Goal: Task Accomplishment & Management: Use online tool/utility

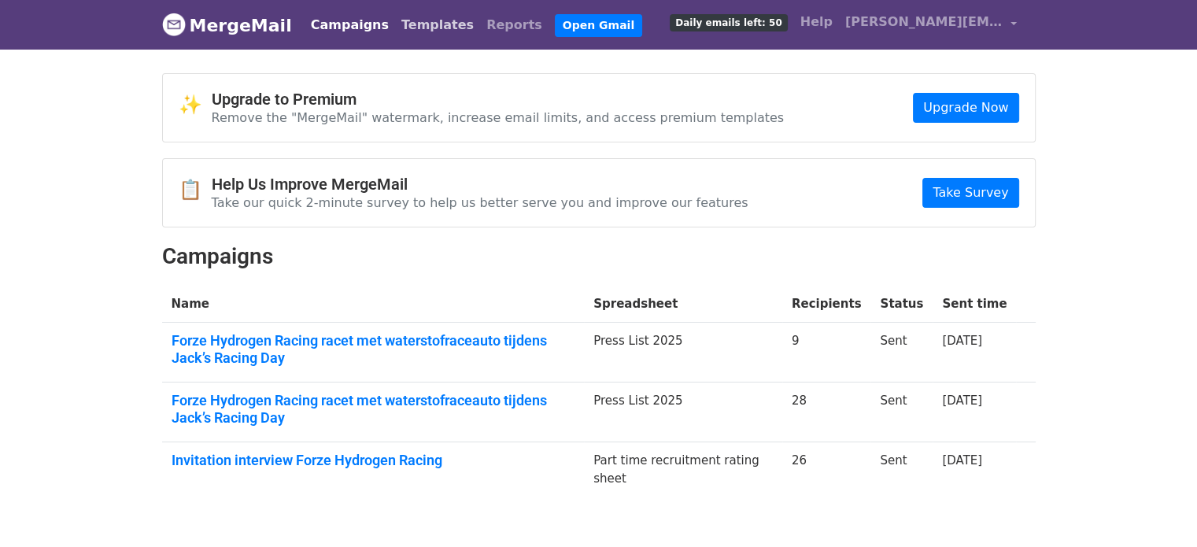
click at [412, 25] on link "Templates" at bounding box center [437, 24] width 85 height 31
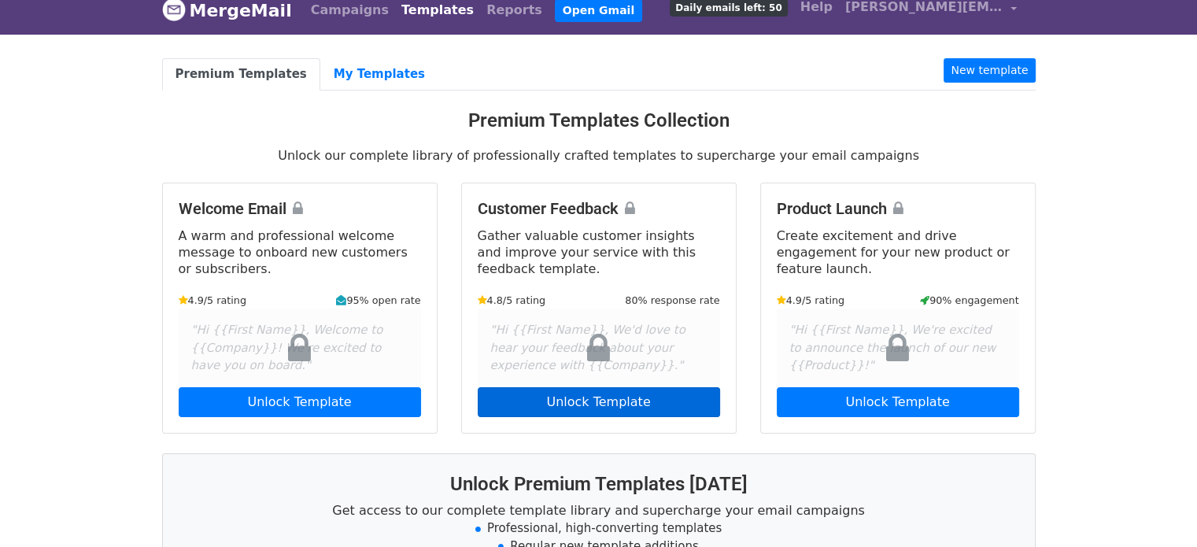
scroll to position [16, 0]
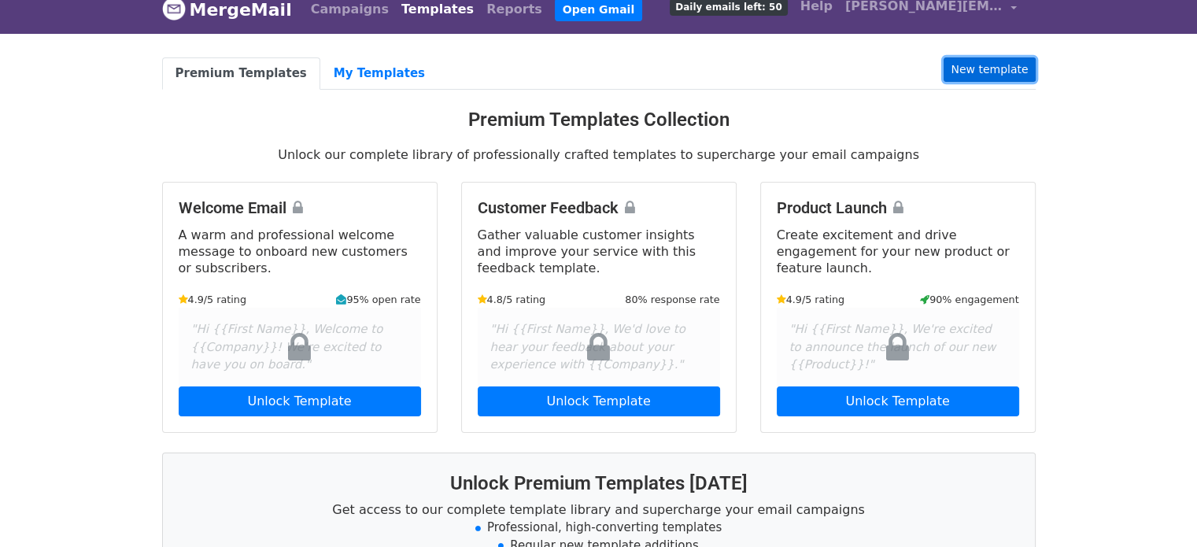
click at [984, 70] on link "New template" at bounding box center [989, 69] width 91 height 24
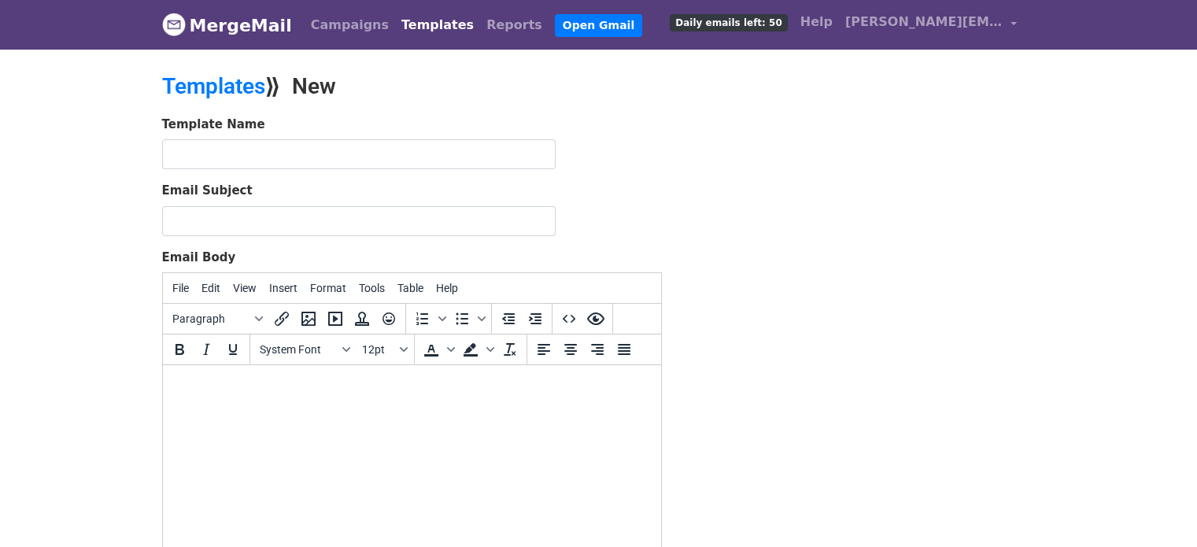
click at [389, 378] on body at bounding box center [411, 386] width 473 height 17
paste body
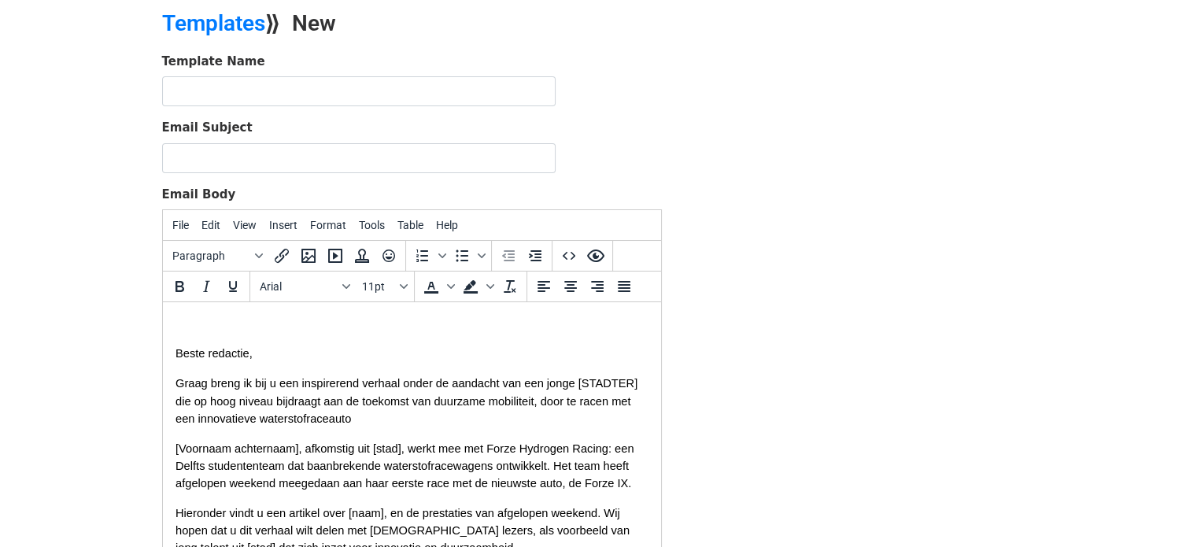
click at [234, 405] on span "Graag breng ik bij u een inspirerend verhaal onder de aandacht van een jonge [S…" at bounding box center [407, 400] width 465 height 47
click at [193, 406] on span "Graag breng ik bij u een inspirerend verhaal onder de aandacht van een jonge st…" at bounding box center [408, 400] width 467 height 47
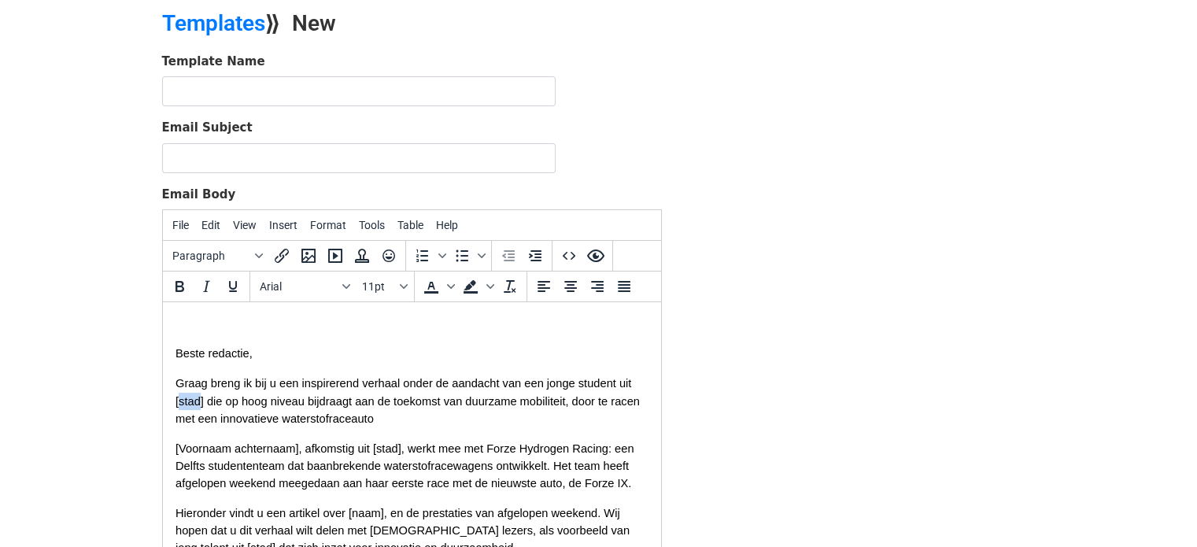
click at [193, 406] on span "Graag breng ik bij u een inspirerend verhaal onder de aandacht van een jonge st…" at bounding box center [408, 400] width 467 height 47
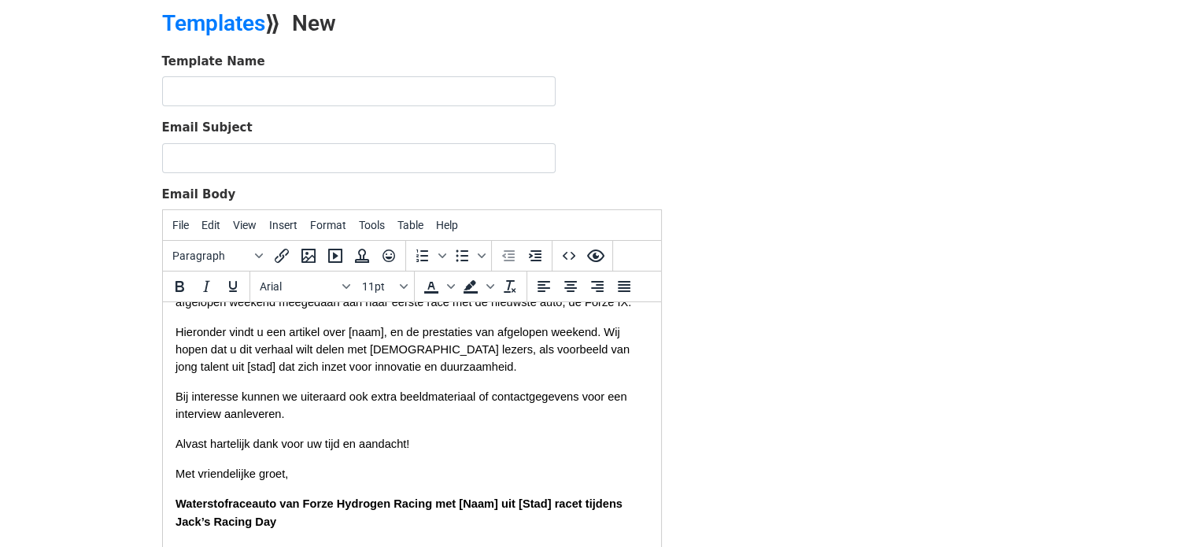
scroll to position [179, 0]
click at [362, 339] on span "Hieronder vindt u een artikel over [naam], en de prestaties van afgelopen weeke…" at bounding box center [403, 350] width 457 height 47
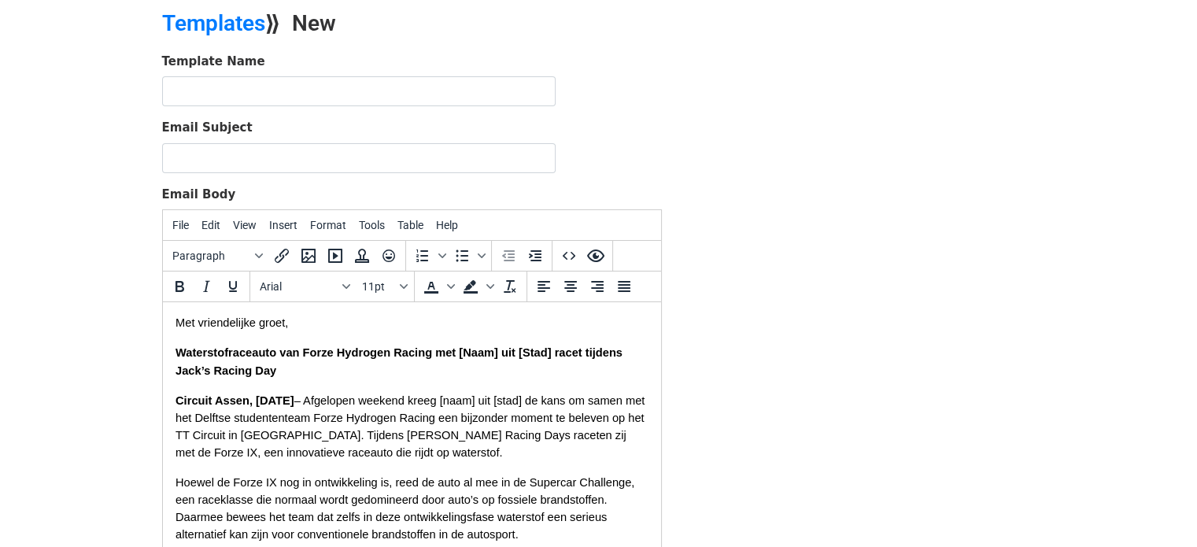
scroll to position [334, 0]
click at [211, 83] on input "text" at bounding box center [358, 91] width 393 height 30
type input "Local Press JRD"
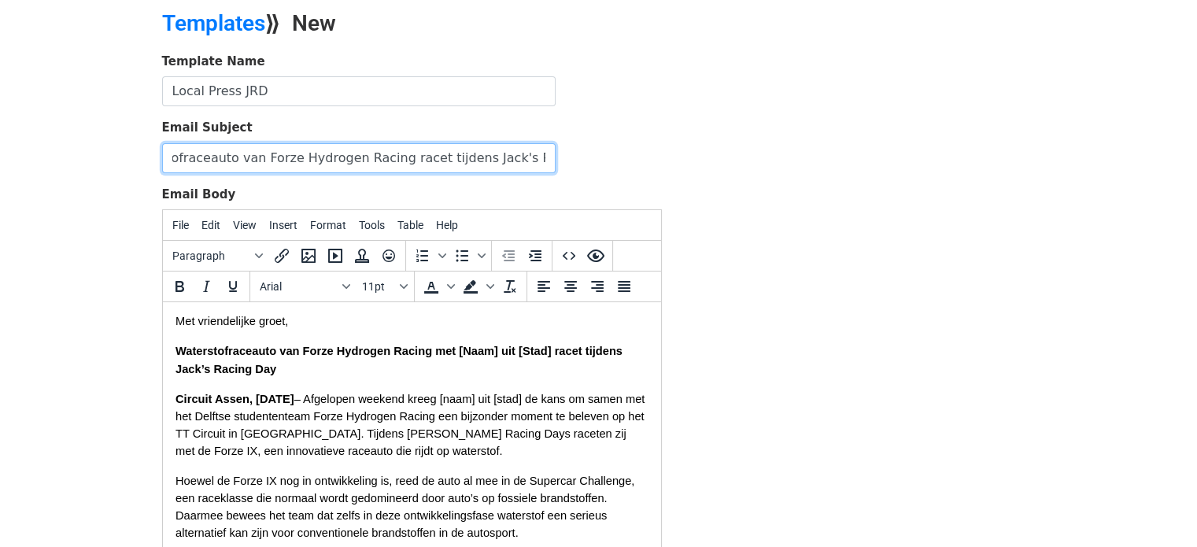
scroll to position [0, 56]
type input "Waterstofraceauto van Forze Hydrogen Racing racet tijdens Jack's Racing Day"
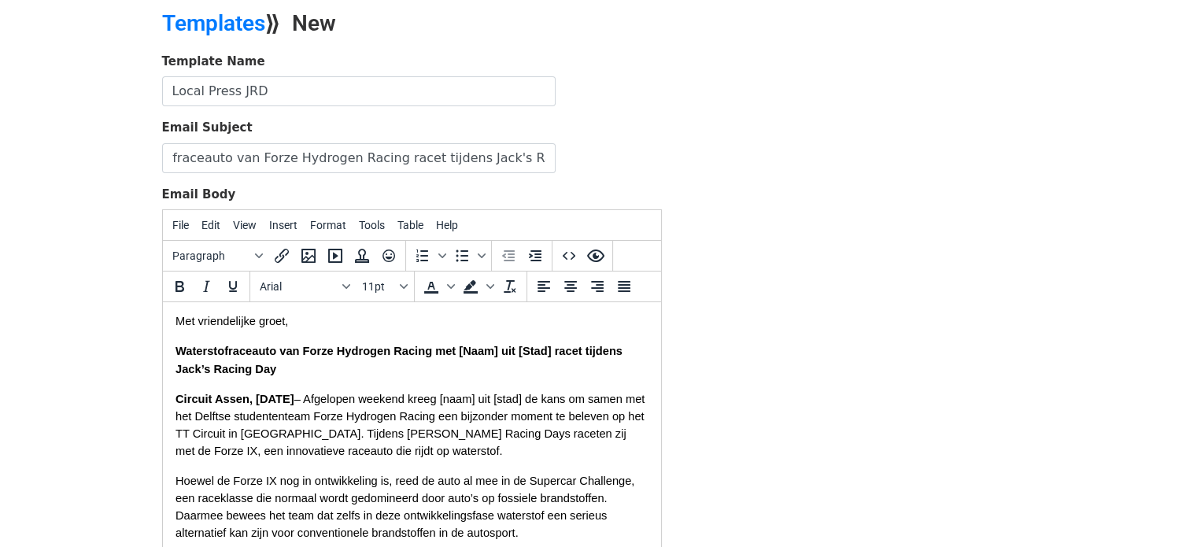
click at [123, 157] on body "MergeMail Campaigns Templates Reports Open Gmail Daily emails left: 50 Help r.b…" at bounding box center [598, 303] width 1197 height 732
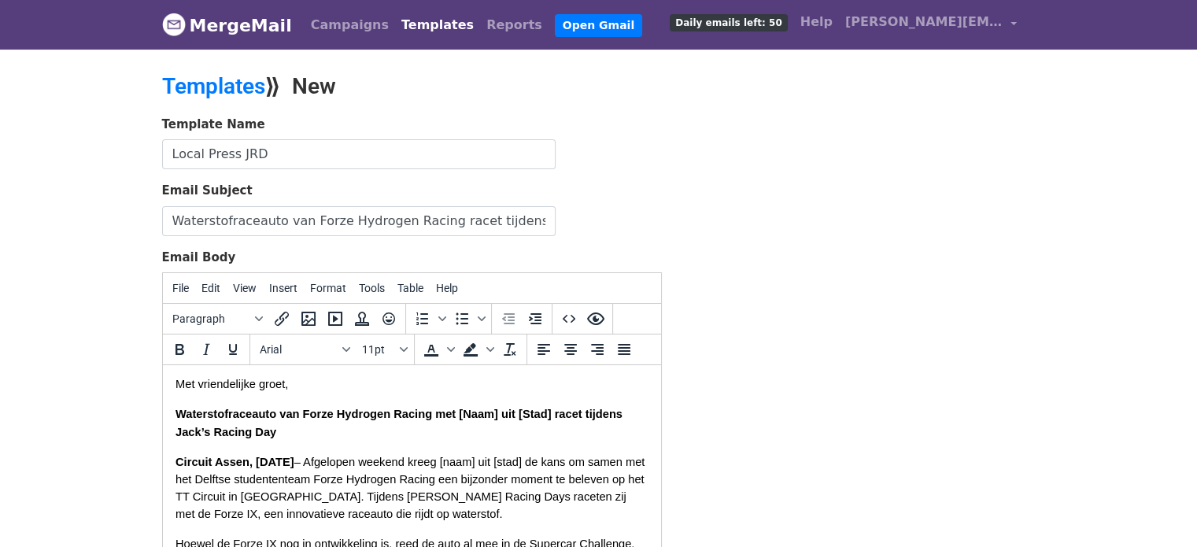
scroll to position [248, 0]
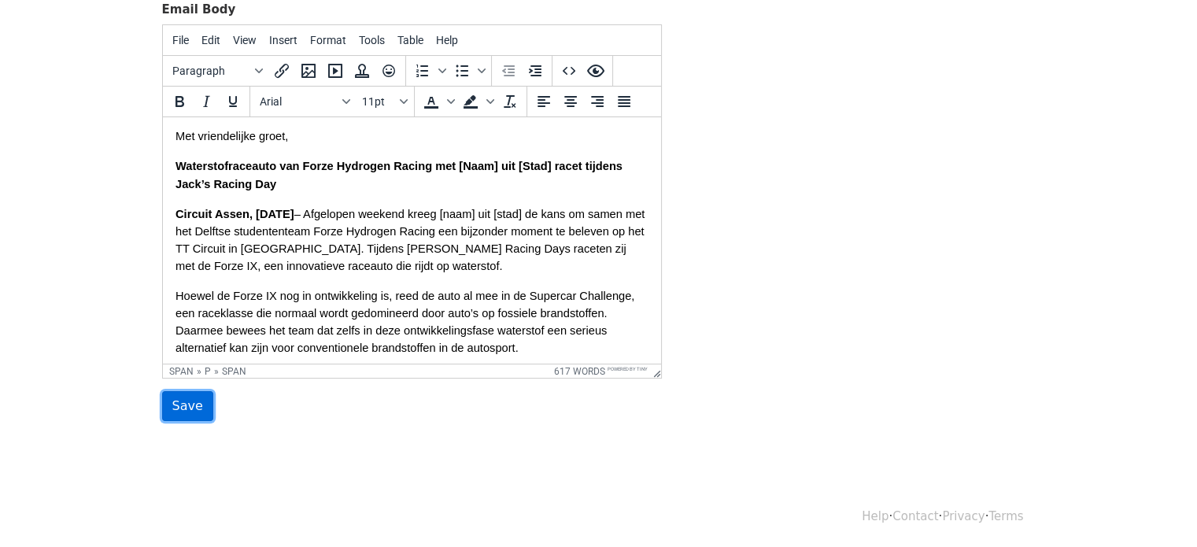
click at [181, 399] on input "Save" at bounding box center [187, 406] width 51 height 30
